Goal: Task Accomplishment & Management: Complete application form

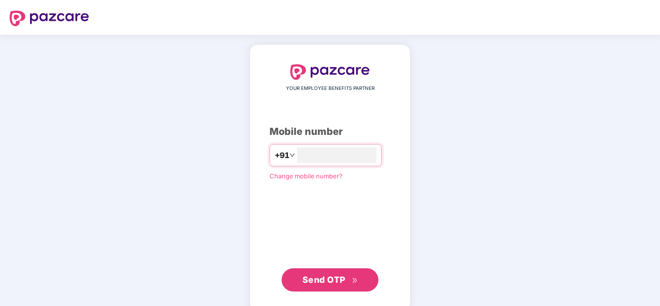
type input "**********"
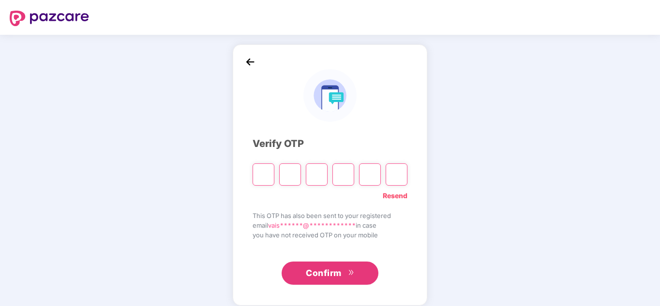
type input "*"
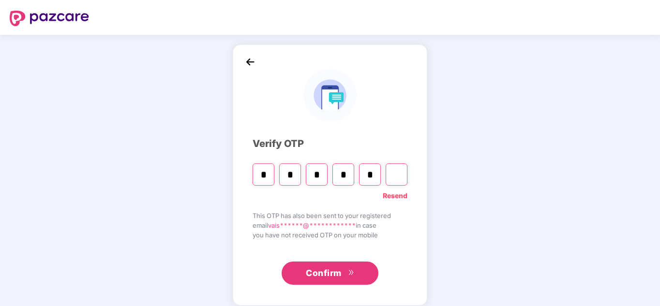
type input "*"
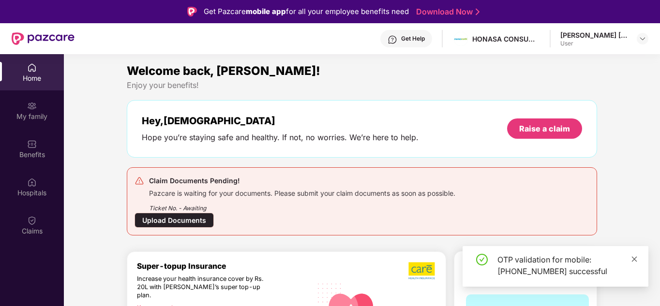
click at [636, 258] on icon "close" at bounding box center [634, 259] width 5 height 5
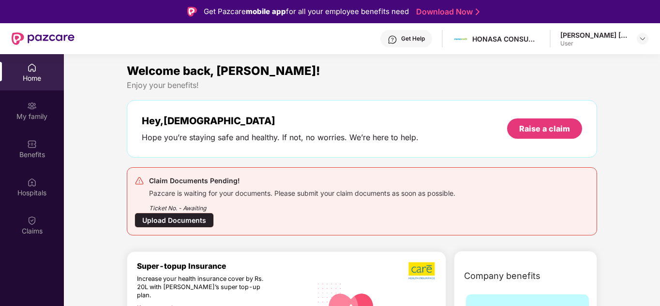
click at [170, 216] on div "Upload Documents" at bounding box center [174, 220] width 79 height 15
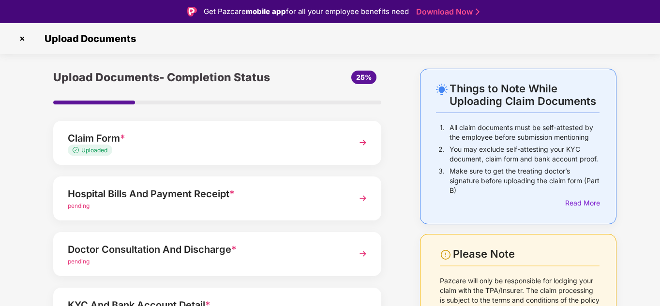
click at [361, 140] on img at bounding box center [362, 142] width 17 height 17
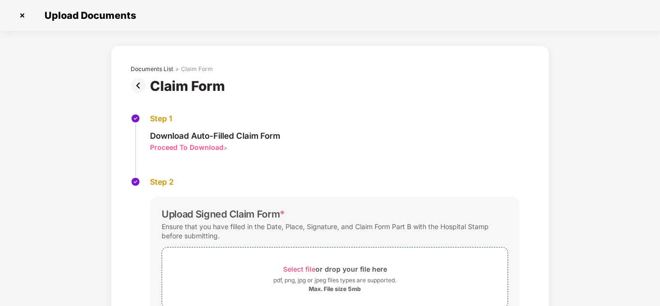
scroll to position [111, 0]
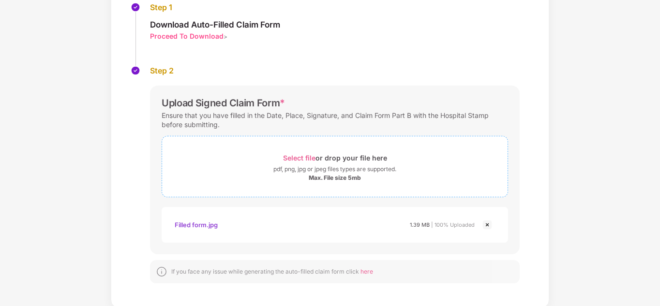
click at [306, 163] on div "Select file or drop your file here" at bounding box center [335, 158] width 104 height 13
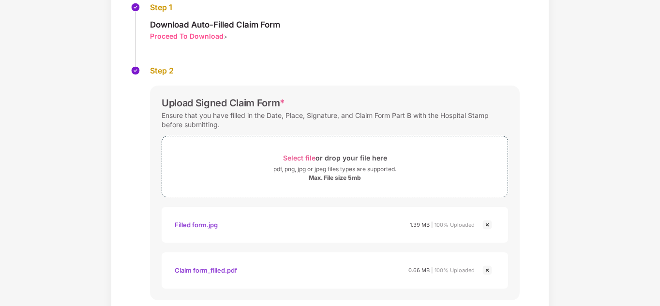
click at [485, 226] on img at bounding box center [488, 225] width 12 height 12
drag, startPoint x: 659, startPoint y: 220, endPoint x: 659, endPoint y: 250, distance: 30.0
click at [659, 250] on div "Documents List > Claim Form Claim Form Step 1 Download Auto-Filled Claim Form P…" at bounding box center [330, 156] width 660 height 444
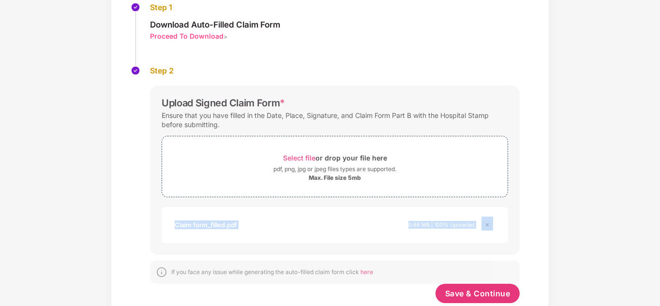
click at [597, 241] on div "Documents List > Claim Form Claim Form Step 1 Download Auto-Filled Claim Form P…" at bounding box center [330, 133] width 660 height 399
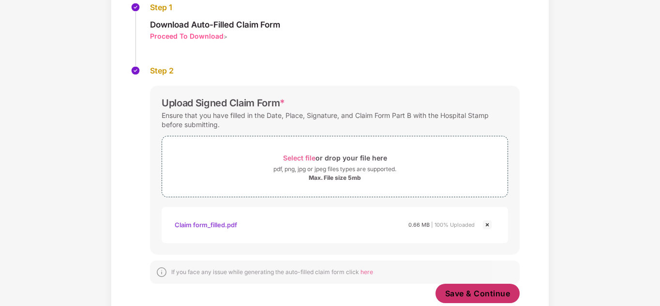
click at [487, 294] on span "Save & Continue" at bounding box center [477, 294] width 65 height 11
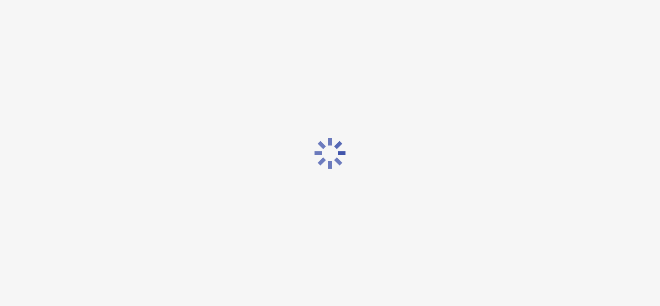
scroll to position [0, 0]
